Goal: Find contact information: Find contact information

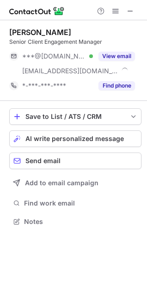
scroll to position [216, 147]
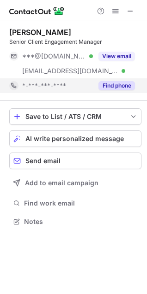
click at [104, 89] on button "Find phone" at bounding box center [116, 85] width 36 height 9
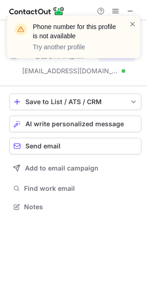
scroll to position [201, 147]
click at [128, 23] on div "Phone number for this profile is not available Try another profile" at bounding box center [70, 36] width 118 height 35
click at [131, 23] on span at bounding box center [132, 23] width 7 height 9
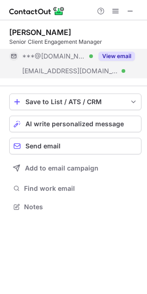
click at [124, 52] on button "View email" at bounding box center [116, 56] width 36 height 9
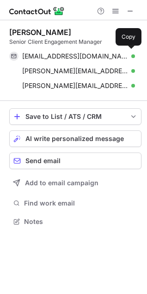
scroll to position [216, 147]
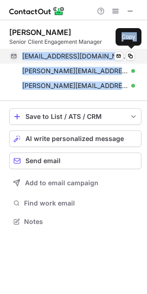
drag, startPoint x: 146, startPoint y: 84, endPoint x: 24, endPoint y: 53, distance: 126.6
click at [24, 53] on div "Bernice Thurlow Senior Client Engagement Manager staniewski1@yahoo.com Verified…" at bounding box center [73, 128] width 147 height 216
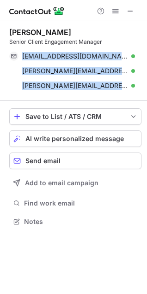
copy div "staniewski1@yahoo.com Verified Send email Copy bernice.thurlow@capgemini.com Ve…"
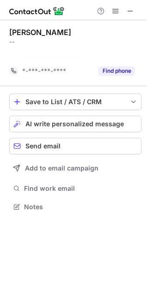
scroll to position [186, 147]
